Goal: Task Accomplishment & Management: Use online tool/utility

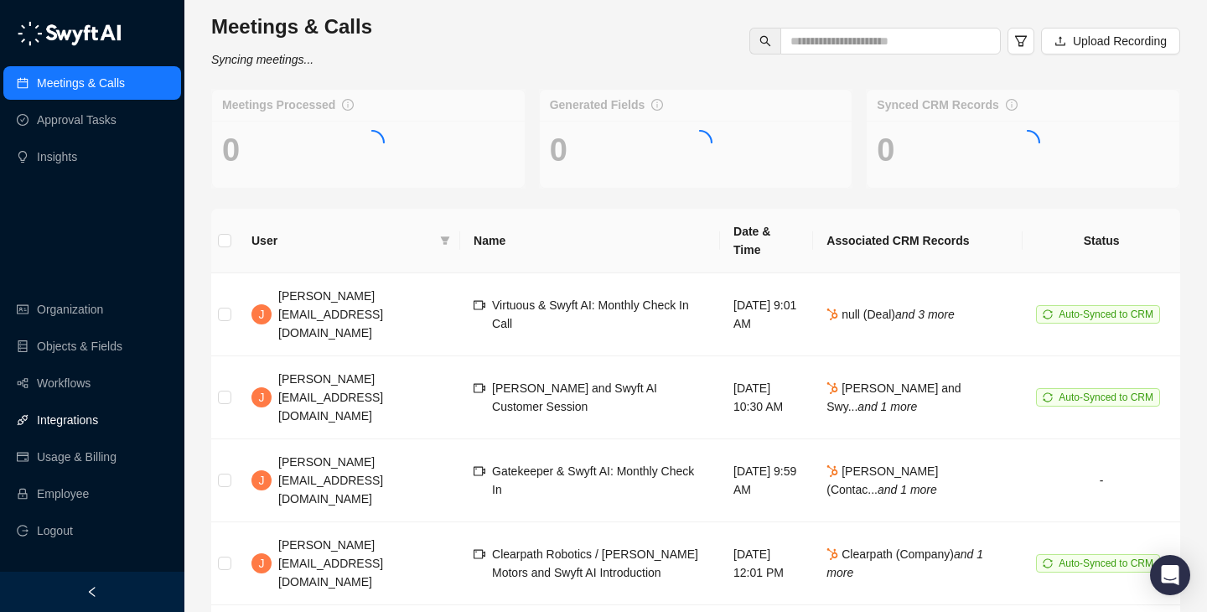
click at [65, 420] on link "Integrations" at bounding box center [67, 420] width 61 height 34
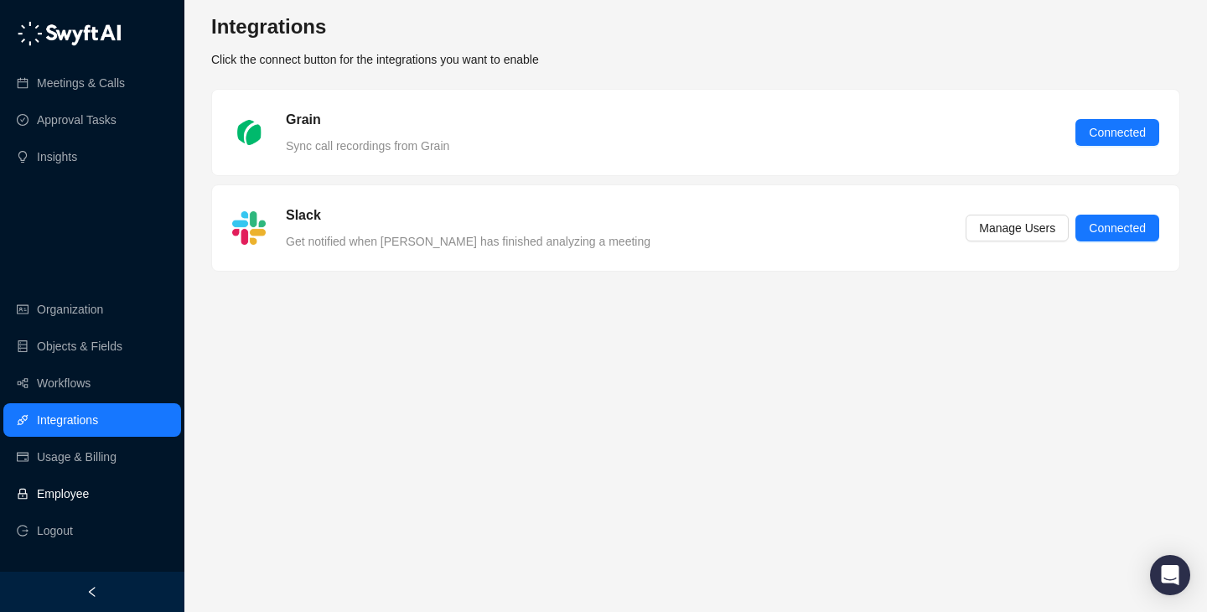
click at [89, 487] on link "Employee" at bounding box center [63, 494] width 52 height 34
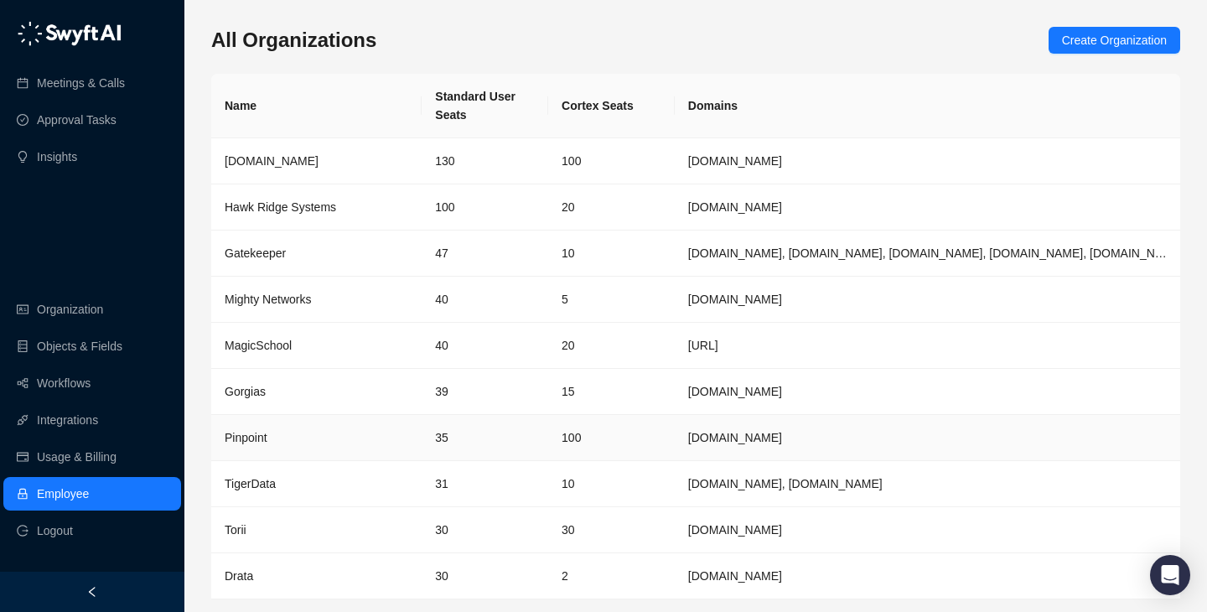
scroll to position [54, 0]
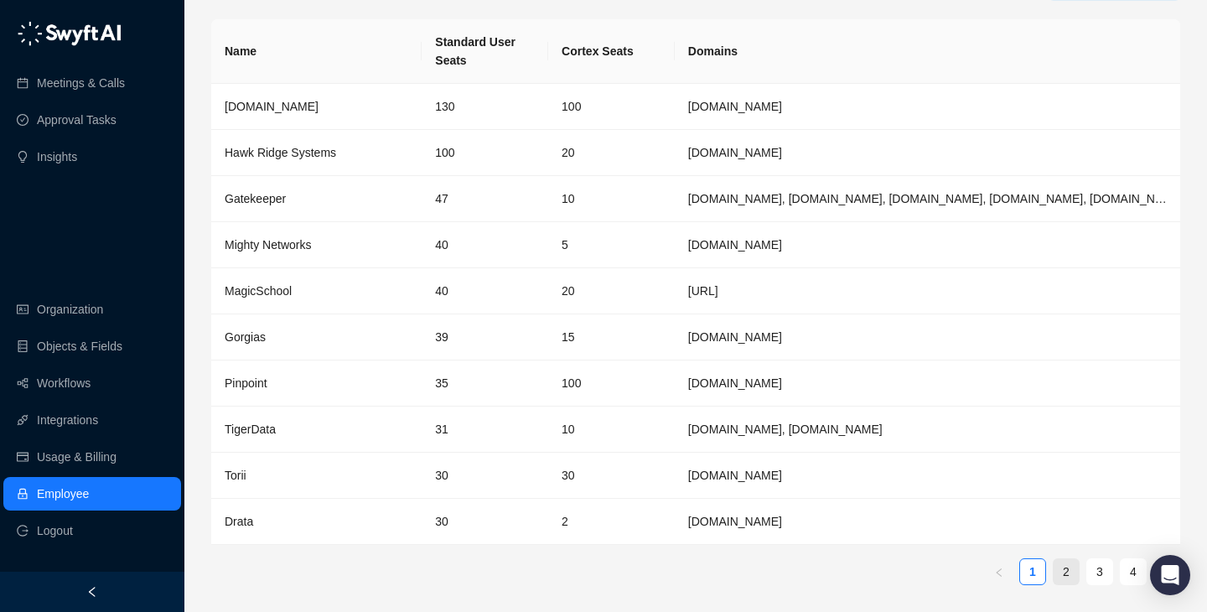
click at [1055, 564] on link "2" at bounding box center [1066, 571] width 25 height 25
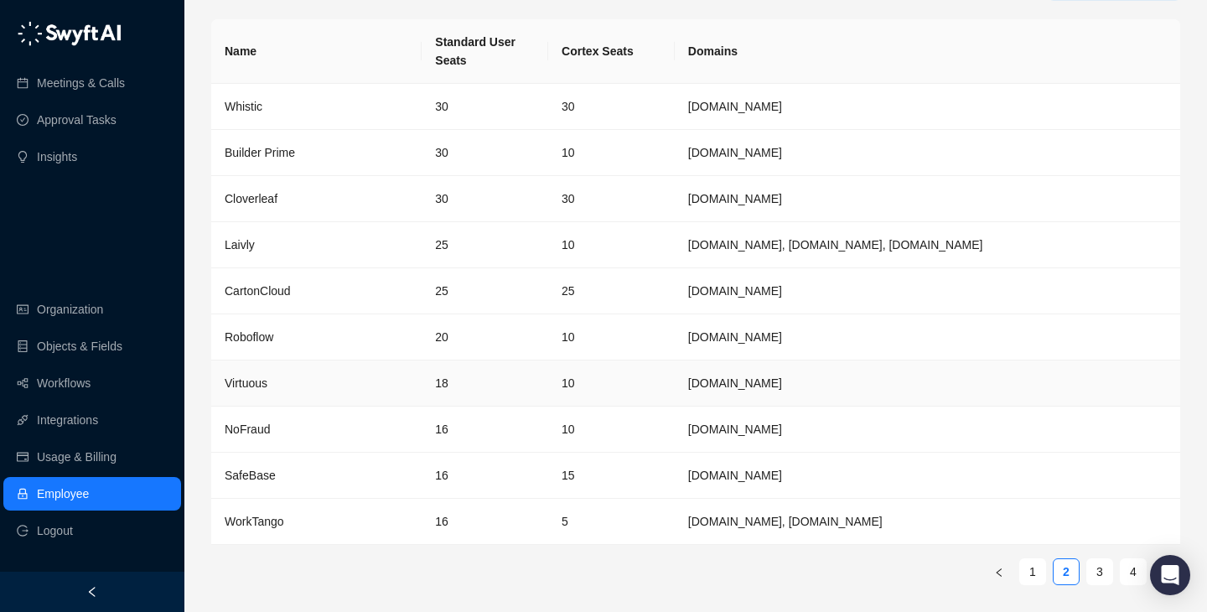
click at [657, 372] on td "10" at bounding box center [611, 383] width 127 height 46
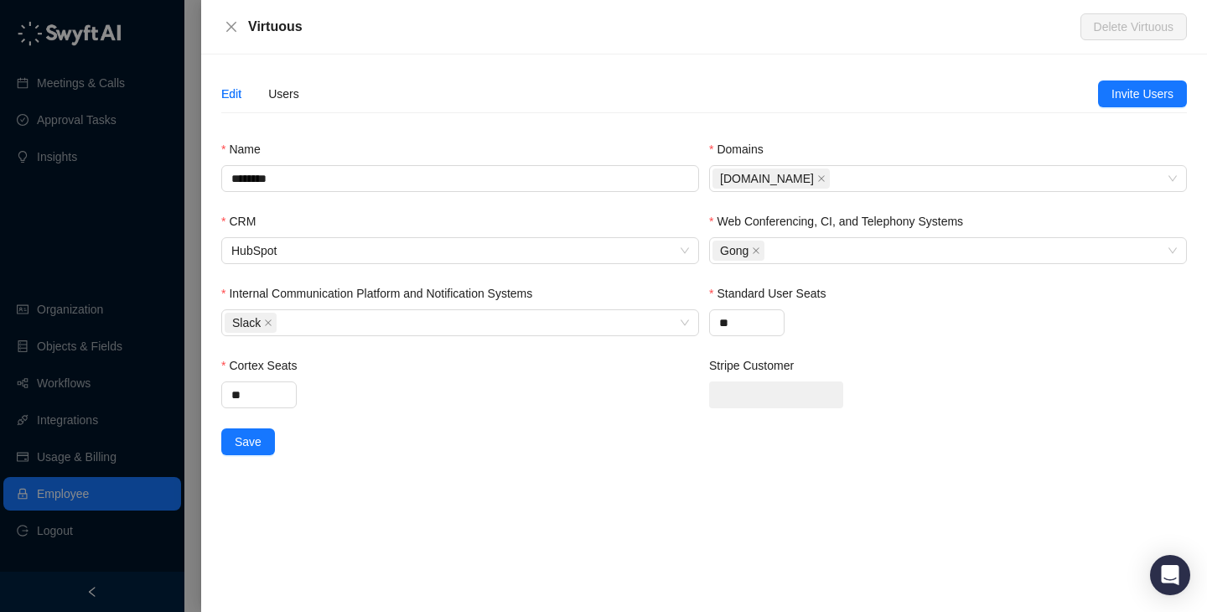
click at [290, 70] on div "Edit Users Invite Users Name ******** Domains virtuous.org CRM HubSpot Web Conf…" at bounding box center [704, 332] width 1006 height 557
click at [289, 81] on div "Users" at bounding box center [283, 94] width 31 height 39
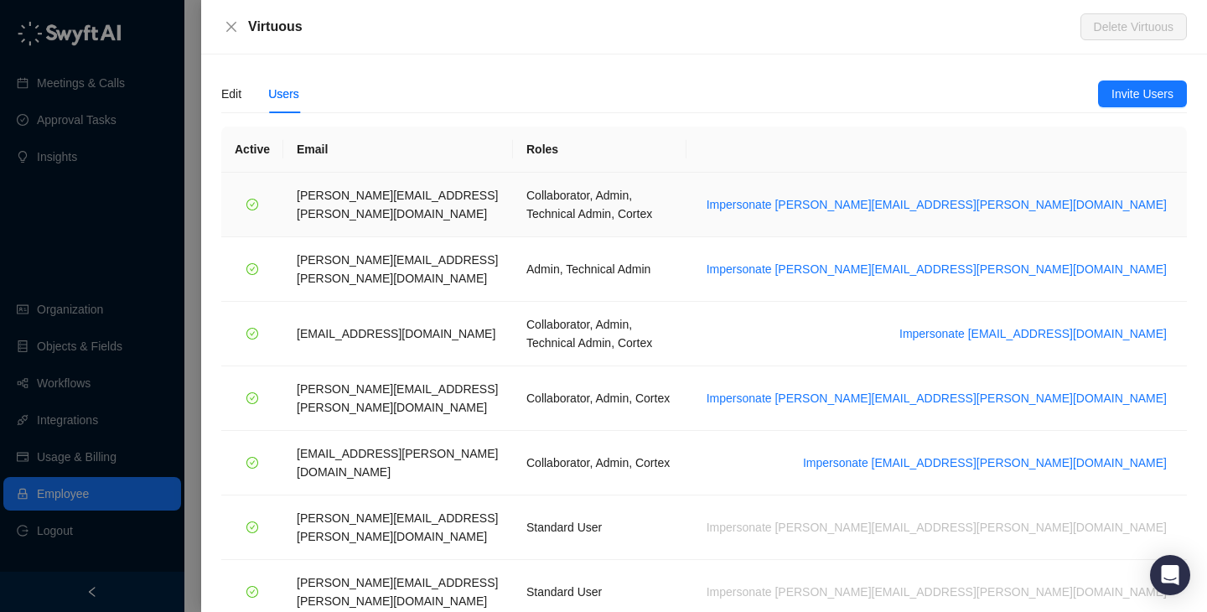
click at [1049, 206] on td "Impersonate emily.beck@virtuous.org" at bounding box center [937, 205] width 500 height 65
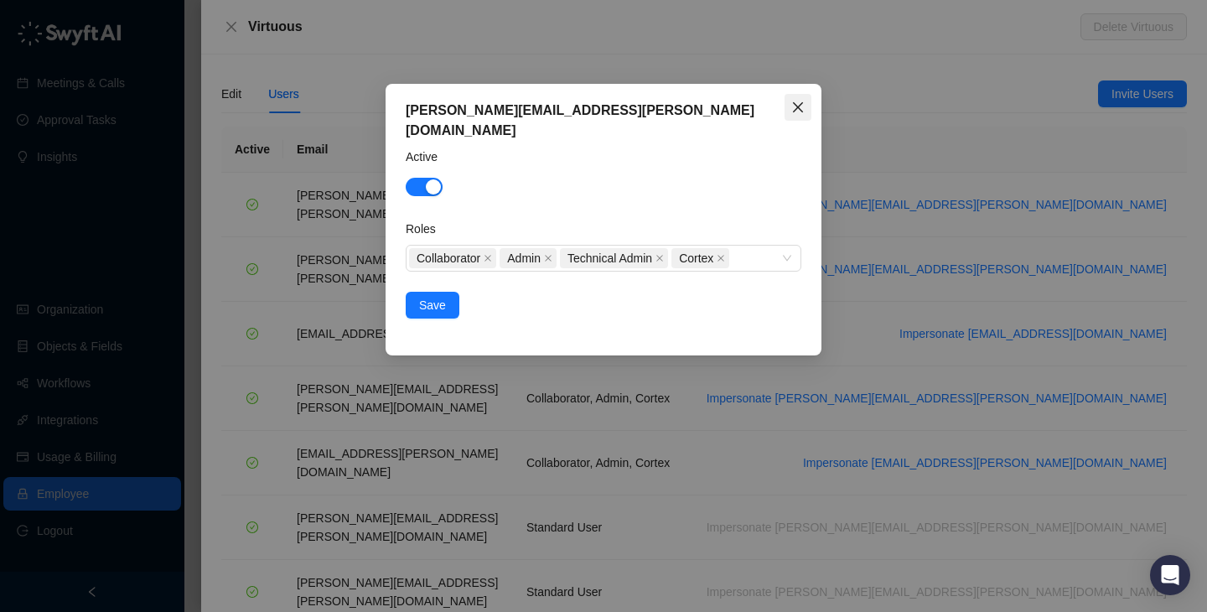
click at [803, 111] on icon "close" at bounding box center [797, 107] width 13 height 13
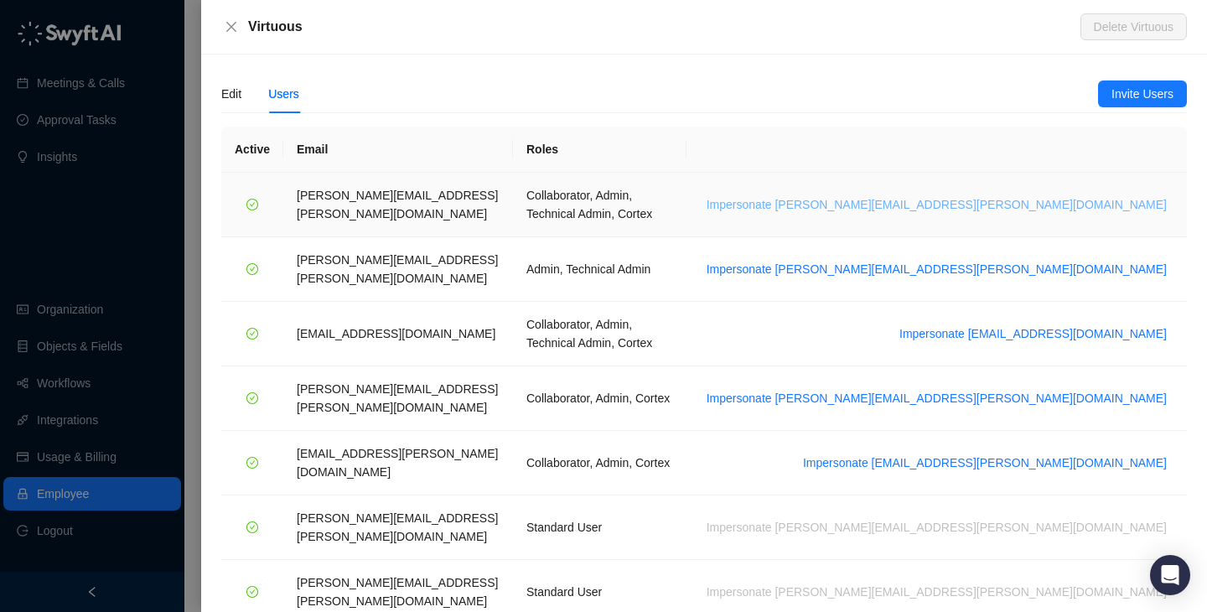
click at [1046, 195] on span "Impersonate emily.beck@virtuous.org" at bounding box center [937, 204] width 460 height 18
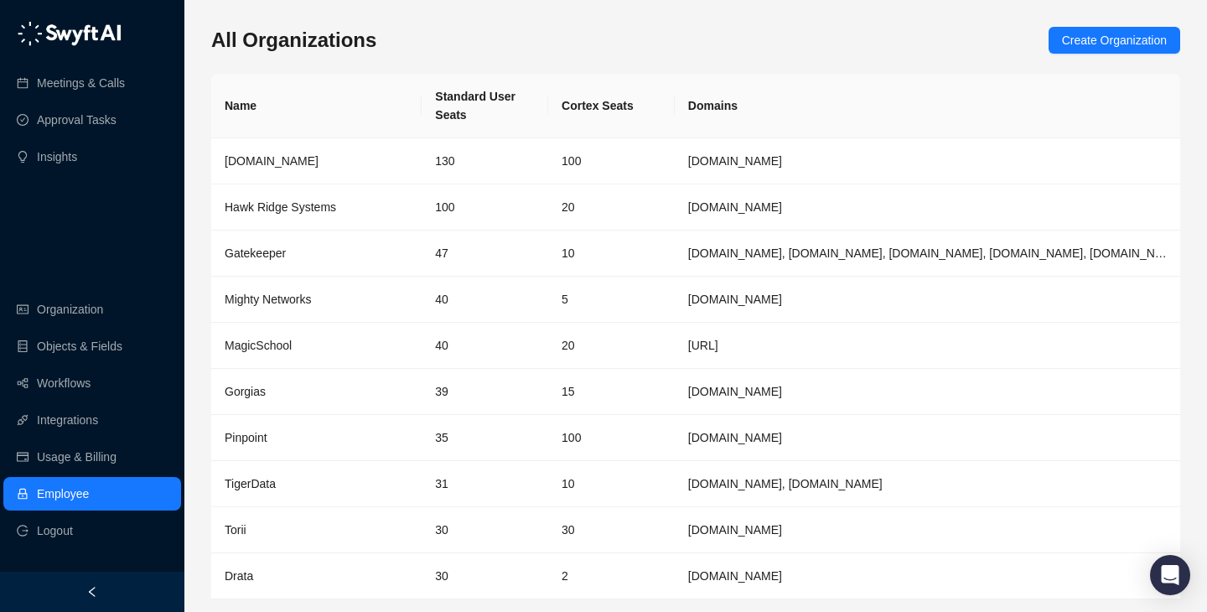
click at [564, 110] on th "Cortex Seats" at bounding box center [611, 106] width 127 height 65
click at [633, 110] on th "Cortex Seats" at bounding box center [611, 106] width 127 height 65
drag, startPoint x: 633, startPoint y: 110, endPoint x: 545, endPoint y: 113, distance: 88.1
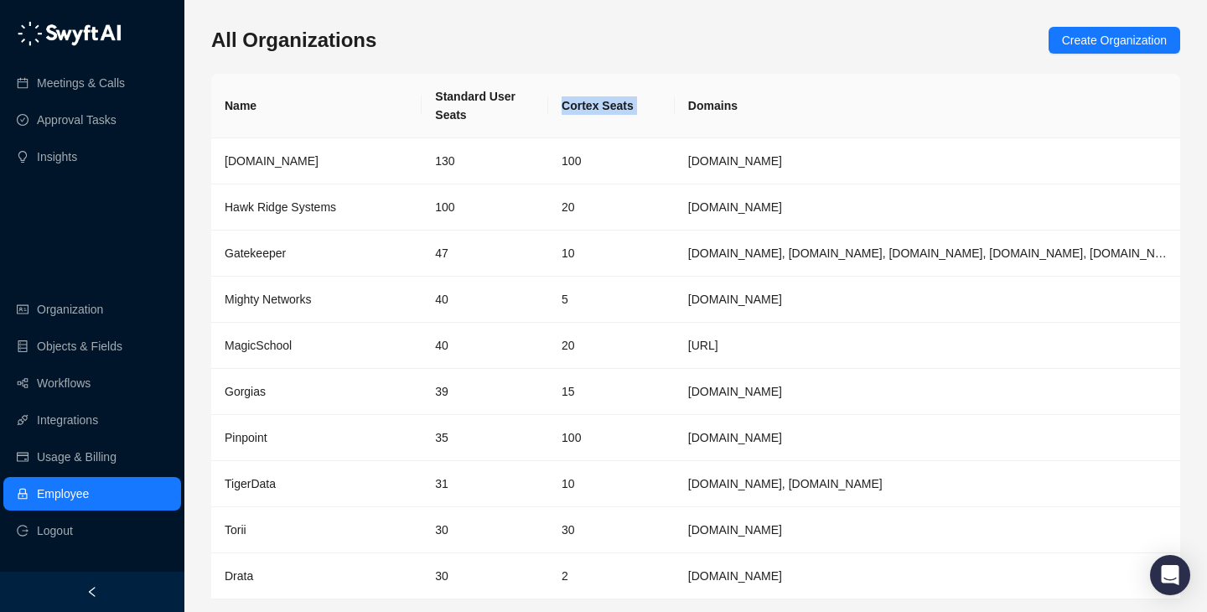
click at [535, 111] on tr "Name Standard User Seats Cortex Seats Domains" at bounding box center [695, 106] width 969 height 65
click at [545, 113] on th "Standard User Seats" at bounding box center [485, 106] width 127 height 65
click at [91, 396] on link "Workflows" at bounding box center [64, 383] width 54 height 34
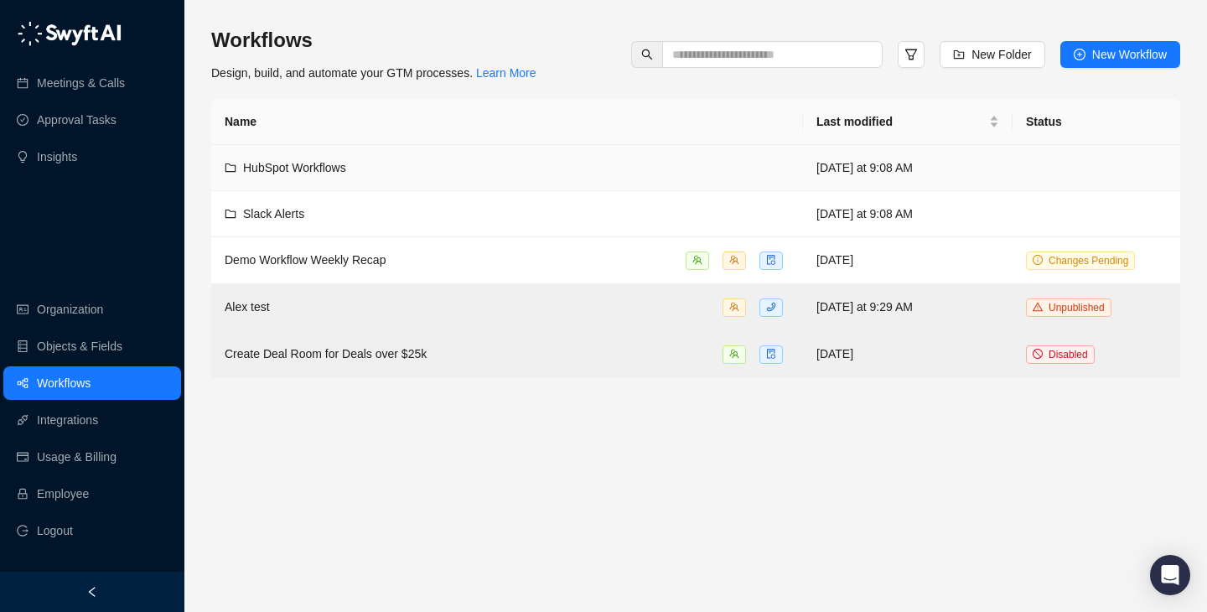
click at [427, 158] on div "HubSpot Workflows" at bounding box center [507, 167] width 565 height 18
click at [88, 371] on link "Workflows" at bounding box center [64, 383] width 54 height 34
click at [486, 165] on div "HubSpot Workflows" at bounding box center [507, 167] width 565 height 18
click at [459, 246] on td "Demo Workflow Weekly Recap" at bounding box center [507, 260] width 592 height 47
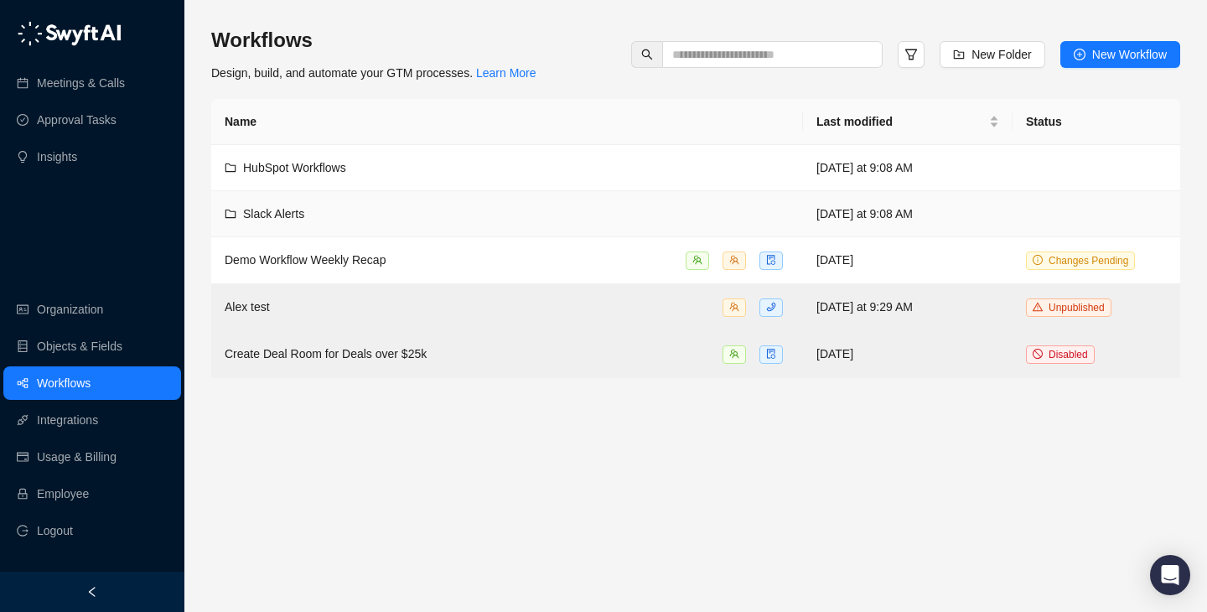
click at [445, 208] on div "Slack Alerts" at bounding box center [507, 214] width 565 height 18
click at [594, 257] on div "Demo Workflow Weekly Recap" at bounding box center [507, 260] width 565 height 19
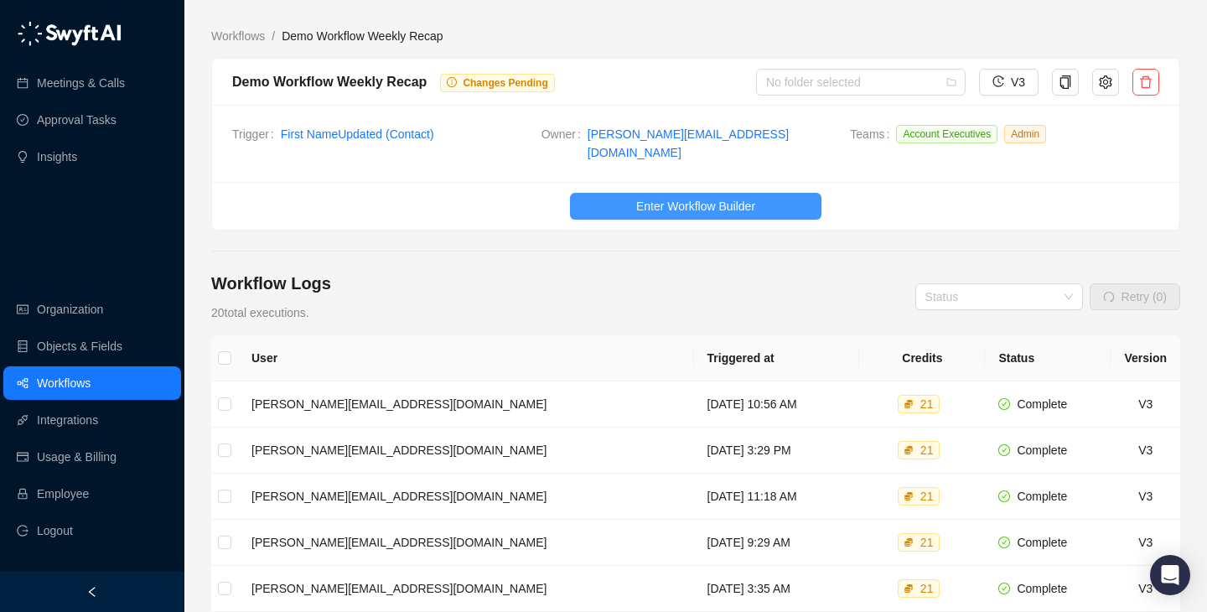
click at [697, 197] on span "Enter Workflow Builder" at bounding box center [695, 206] width 119 height 18
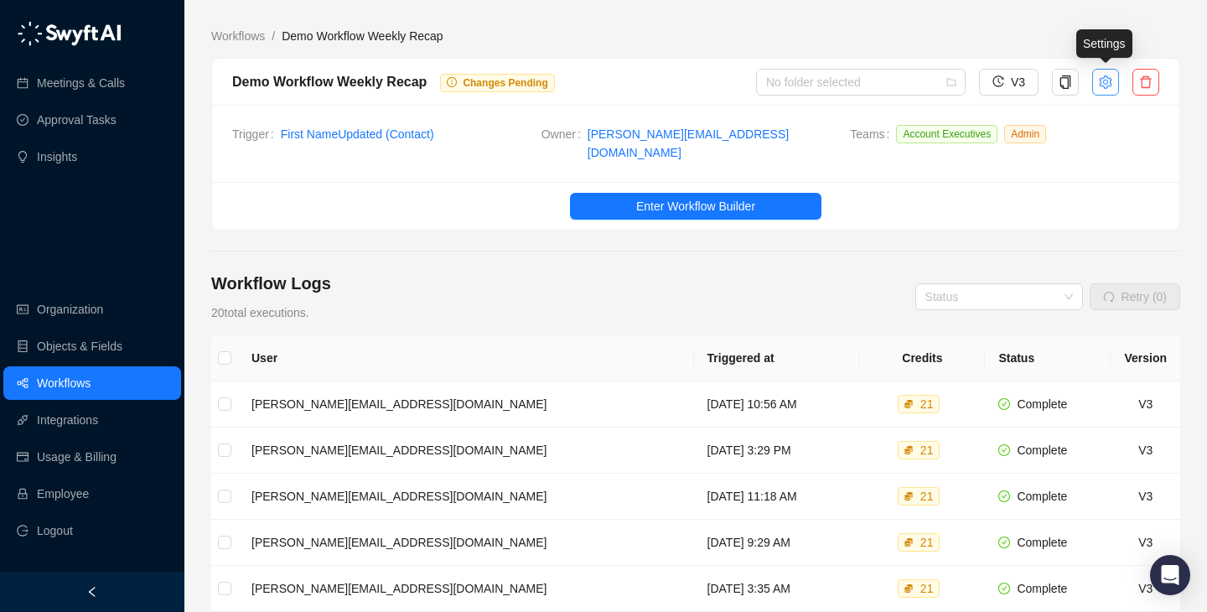
click at [1106, 89] on button "button" at bounding box center [1105, 82] width 27 height 27
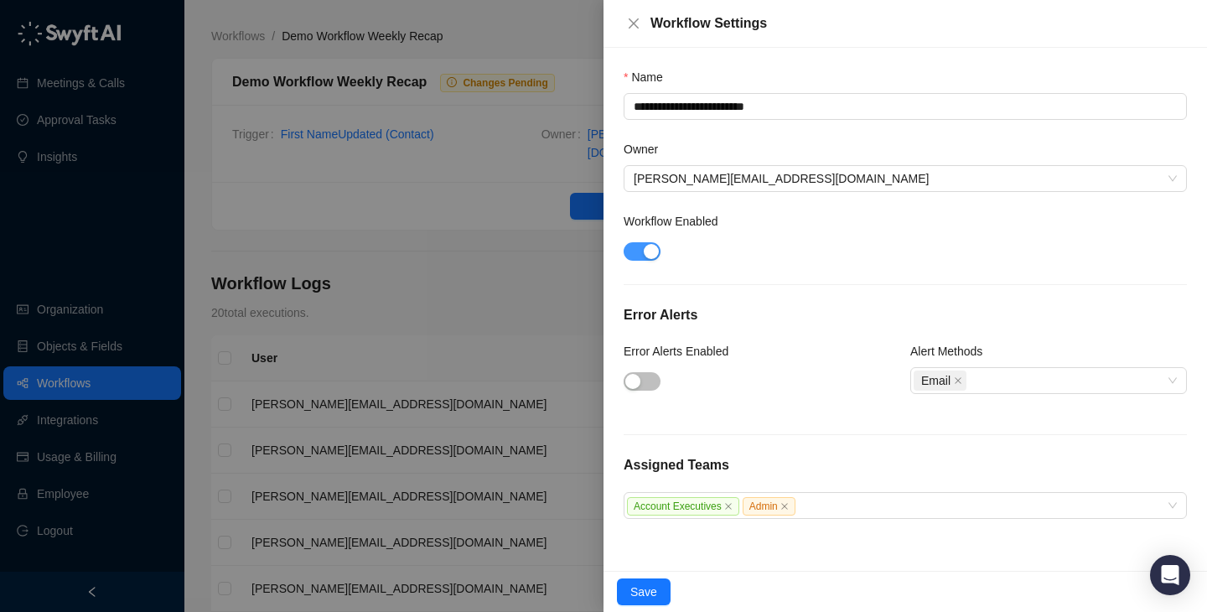
click at [657, 246] on div "button" at bounding box center [651, 251] width 15 height 15
click at [642, 594] on span "Save" at bounding box center [643, 592] width 27 height 18
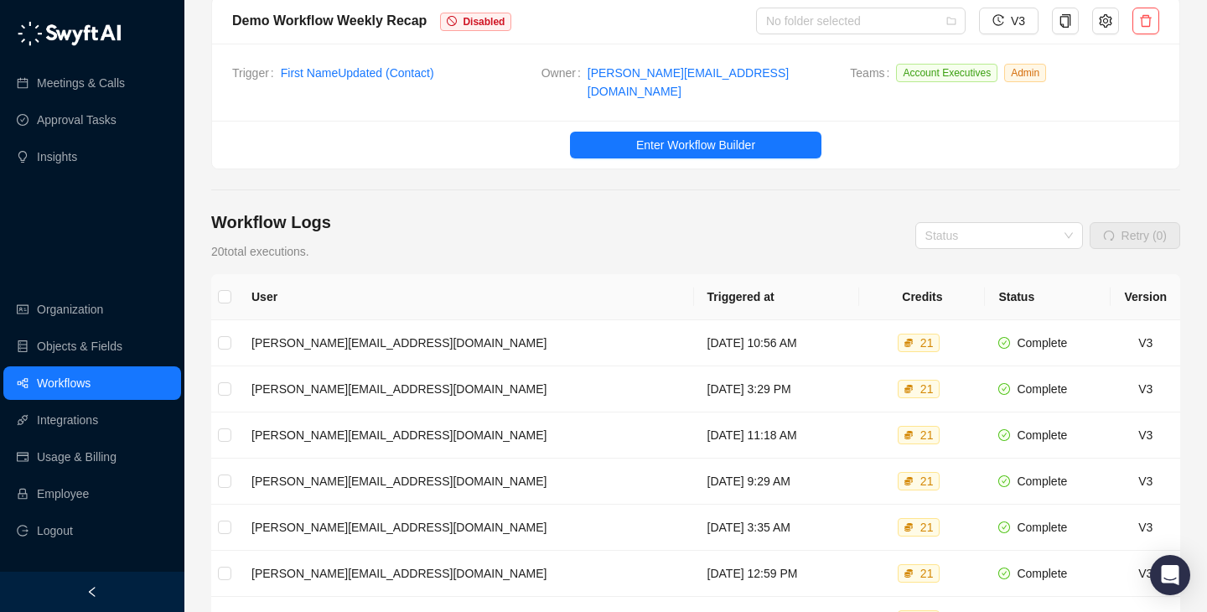
scroll to position [28, 0]
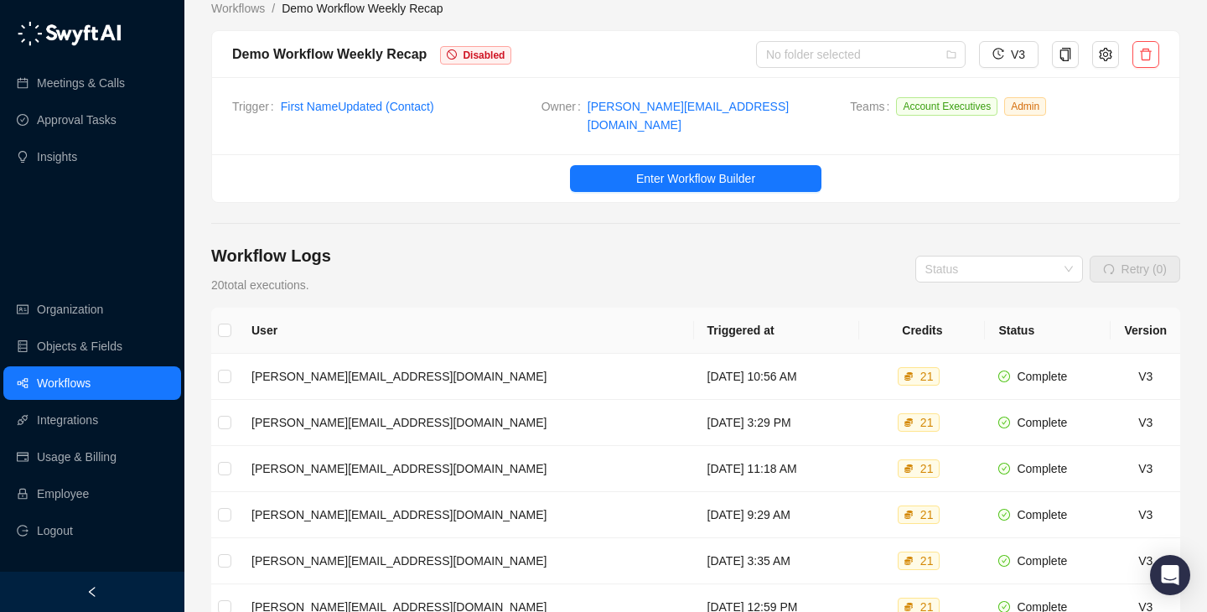
drag, startPoint x: 634, startPoint y: 264, endPoint x: 650, endPoint y: 219, distance: 48.0
click at [650, 219] on main "Workflows / Demo Workflow Weekly Recap Demo Workflow Weekly Recap Disabled No f…" at bounding box center [695, 496] width 969 height 995
drag, startPoint x: 650, startPoint y: 219, endPoint x: 660, endPoint y: 278, distance: 60.4
click at [660, 278] on main "Workflows / Demo Workflow Weekly Recap Demo Workflow Weekly Recap Disabled No f…" at bounding box center [695, 496] width 969 height 995
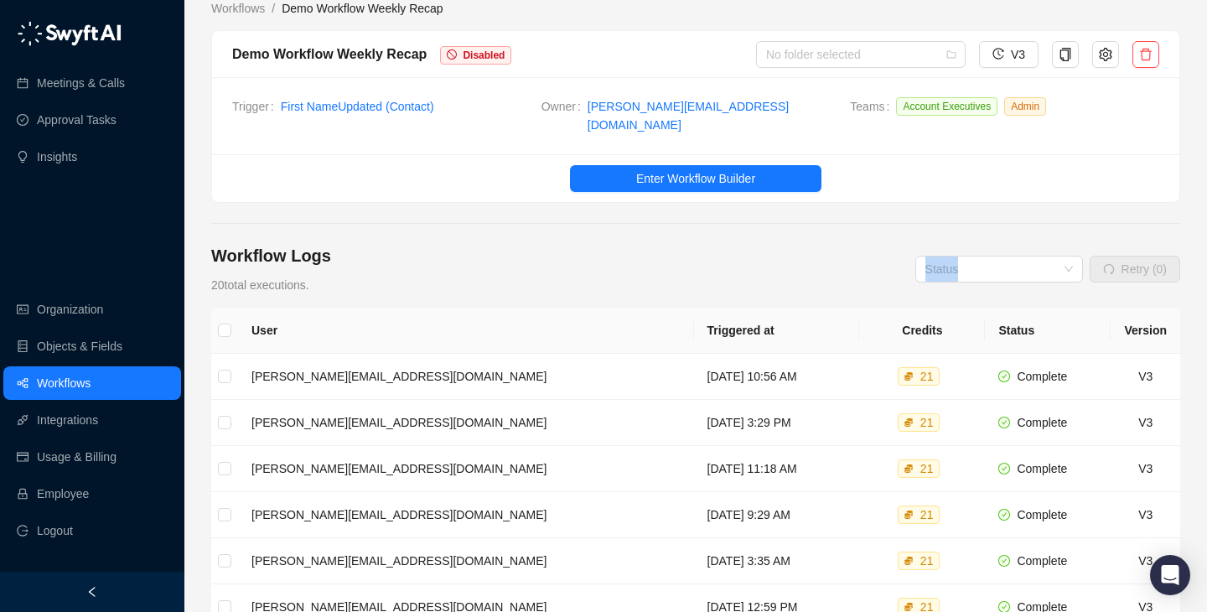
click at [660, 278] on div "Workflow Logs 20 total executions. Status Retry (0)" at bounding box center [695, 269] width 969 height 50
drag, startPoint x: 660, startPoint y: 278, endPoint x: 664, endPoint y: 238, distance: 40.5
click at [664, 244] on div "Workflow Logs 20 total executions. Status Retry (0)" at bounding box center [695, 269] width 969 height 50
drag, startPoint x: 664, startPoint y: 238, endPoint x: 671, endPoint y: 290, distance: 52.4
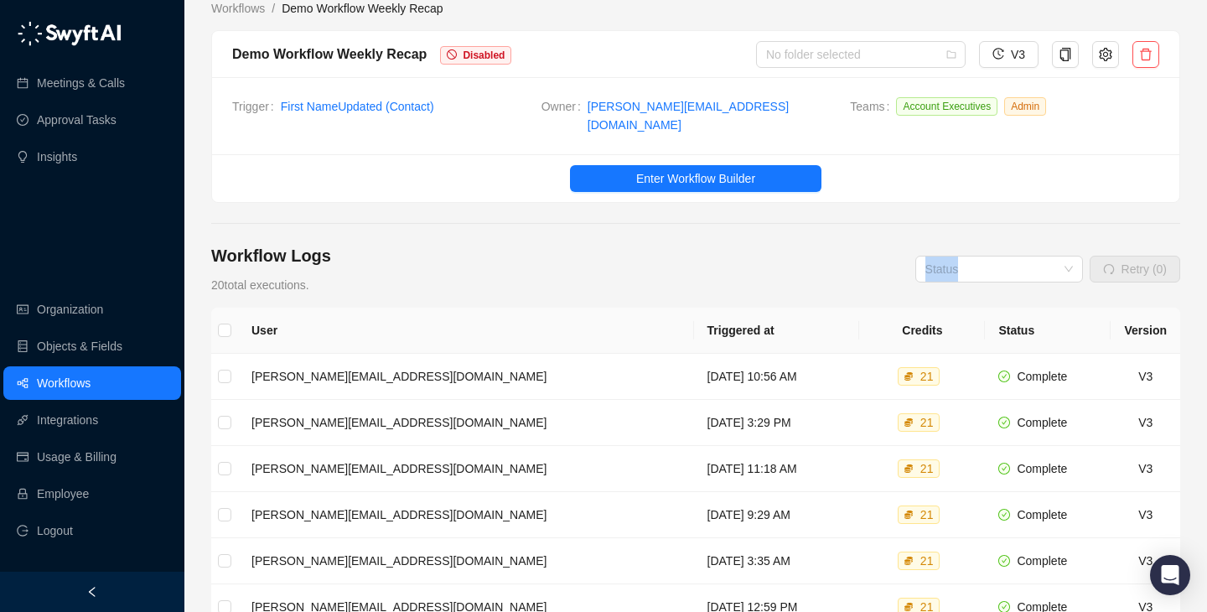
click at [671, 290] on div "Workflow Logs 20 total executions. Status Retry (0) User Triggered at Credits S…" at bounding box center [695, 619] width 969 height 750
drag, startPoint x: 671, startPoint y: 290, endPoint x: 450, endPoint y: 254, distance: 223.4
click at [451, 254] on div "Workflow Logs 20 total executions. Status Retry (0) User Triggered at Credits S…" at bounding box center [695, 619] width 969 height 750
click at [450, 254] on div "Workflow Logs 20 total executions. Status Retry (0)" at bounding box center [695, 269] width 969 height 50
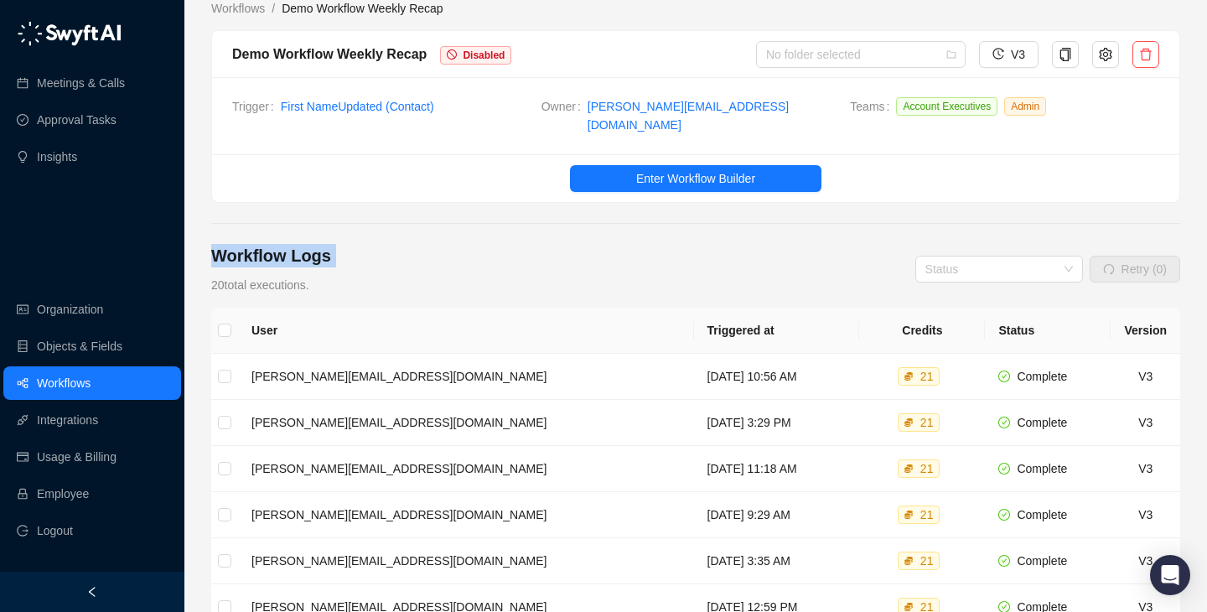
drag, startPoint x: 450, startPoint y: 254, endPoint x: 288, endPoint y: 216, distance: 166.1
click at [288, 216] on main "Workflows / Demo Workflow Weekly Recap Demo Workflow Weekly Recap Disabled No f…" at bounding box center [695, 496] width 969 height 995
click at [288, 214] on main "Workflows / Demo Workflow Weekly Recap Demo Workflow Weekly Recap Disabled No f…" at bounding box center [695, 496] width 969 height 995
drag, startPoint x: 668, startPoint y: 279, endPoint x: 693, endPoint y: 222, distance: 62.3
click at [693, 222] on main "Workflows / Demo Workflow Weekly Recap Demo Workflow Weekly Recap Disabled No f…" at bounding box center [695, 496] width 969 height 995
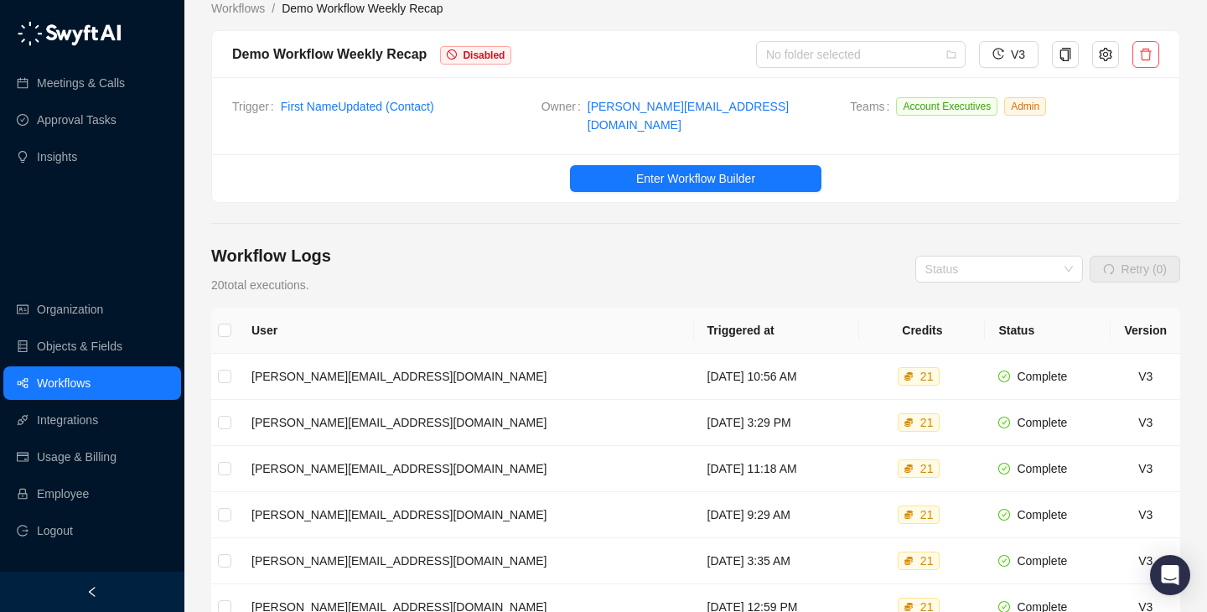
click at [693, 222] on main "Workflows / Demo Workflow Weekly Recap Demo Workflow Weekly Recap Disabled No f…" at bounding box center [695, 496] width 969 height 995
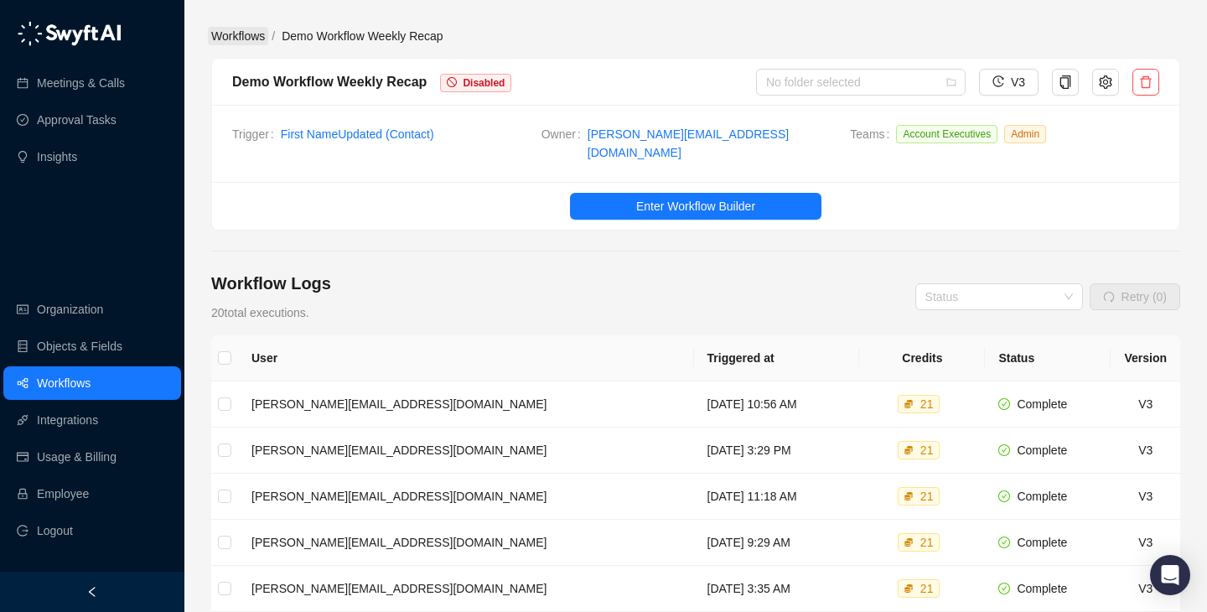
click at [229, 31] on link "Workflows" at bounding box center [238, 36] width 60 height 18
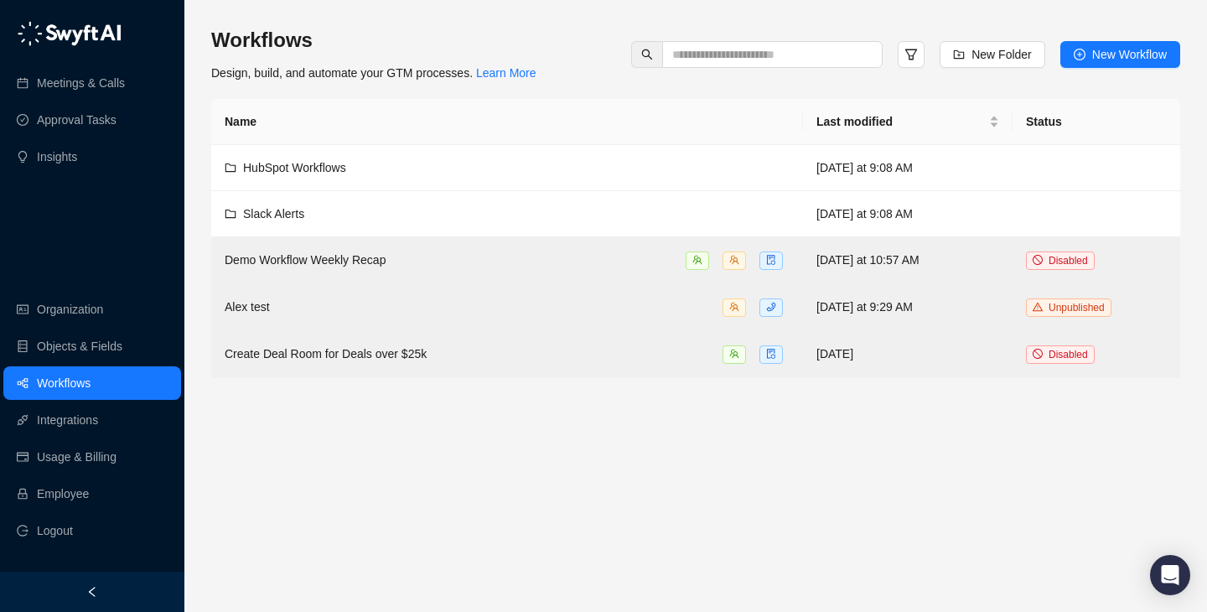
click at [633, 71] on div "Workflows Design, build, and automate your GTM processes. Learn More New Folder…" at bounding box center [695, 54] width 969 height 55
